Goal: Find specific page/section: Find specific page/section

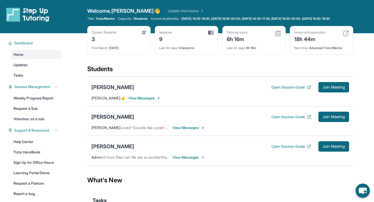
click at [102, 119] on div "[PERSON_NAME]" at bounding box center [112, 116] width 43 height 7
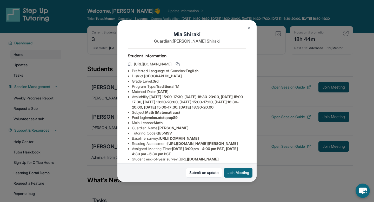
scroll to position [10, 0]
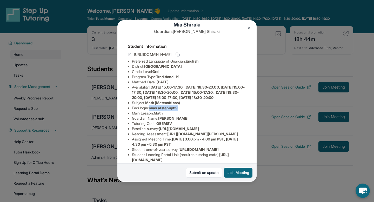
drag, startPoint x: 151, startPoint y: 113, endPoint x: 202, endPoint y: 113, distance: 51.1
click at [202, 111] on li "Eedi login : mias.atstepup89" at bounding box center [189, 107] width 114 height 5
copy span "mias.atstepup89"
click at [157, 121] on li "Guardian Name : [PERSON_NAME]" at bounding box center [189, 118] width 114 height 5
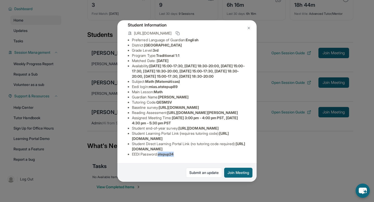
drag, startPoint x: 161, startPoint y: 156, endPoint x: 185, endPoint y: 156, distance: 24.1
click at [185, 156] on li "EEDI Password : stepup24" at bounding box center [189, 153] width 114 height 5
copy span "stepup24"
click at [178, 126] on span "[URL][DOMAIN_NAME]" at bounding box center [198, 128] width 40 height 4
click at [284, 128] on div "[PERSON_NAME] Guardian: [PERSON_NAME] Student Information [URL][DOMAIN_NAME] Pr…" at bounding box center [187, 101] width 374 height 202
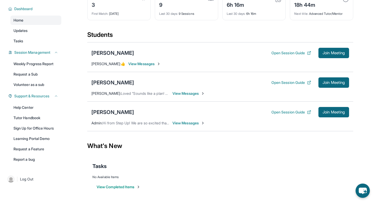
click at [138, 28] on div "Current Students 3 First Match : [DATE] Sessions 9 Last 30 days : 9 Sessions Tu…" at bounding box center [220, 11] width 266 height 39
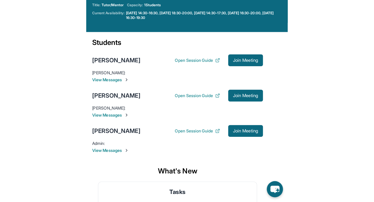
scroll to position [32, 0]
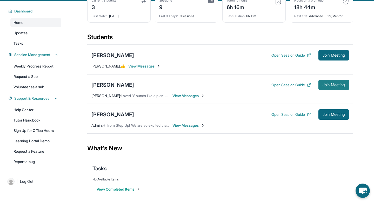
click at [331, 86] on span "Join Meeting" at bounding box center [333, 84] width 22 height 3
